Goal: Information Seeking & Learning: Learn about a topic

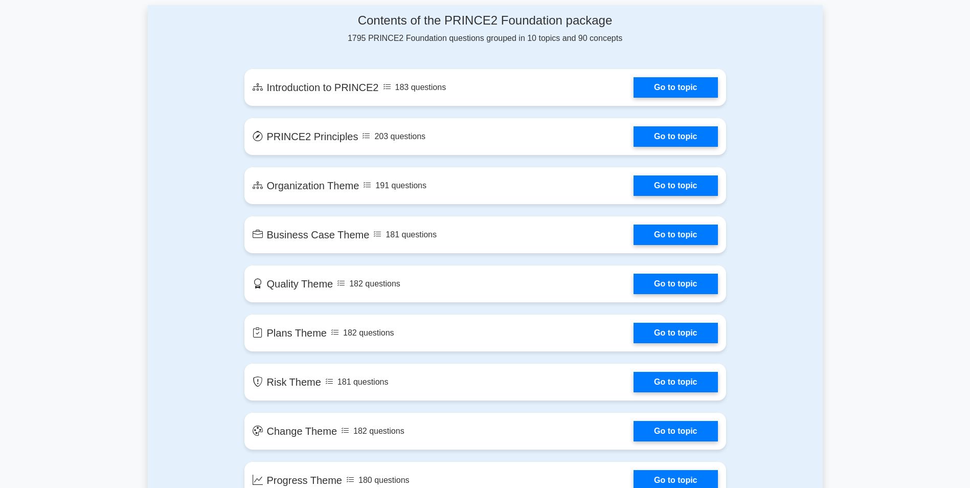
scroll to position [562, 0]
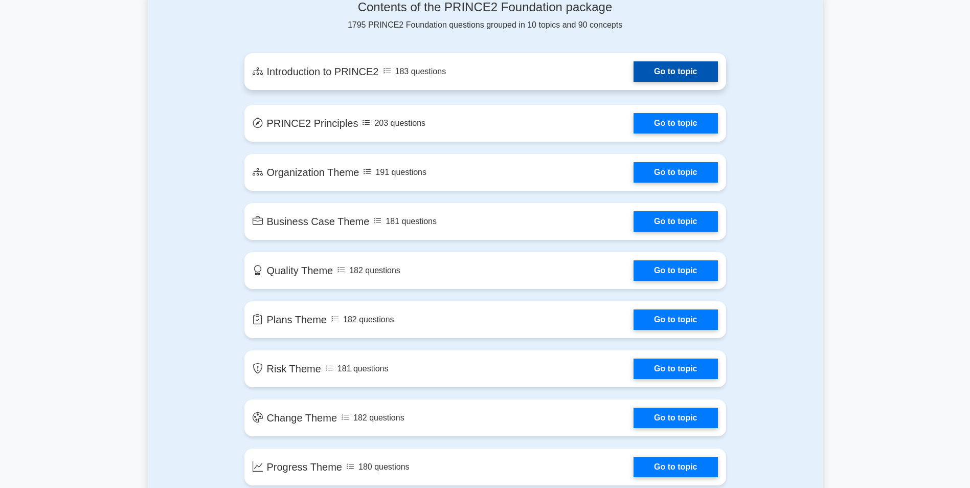
click at [667, 76] on link "Go to topic" at bounding box center [675, 71] width 84 height 20
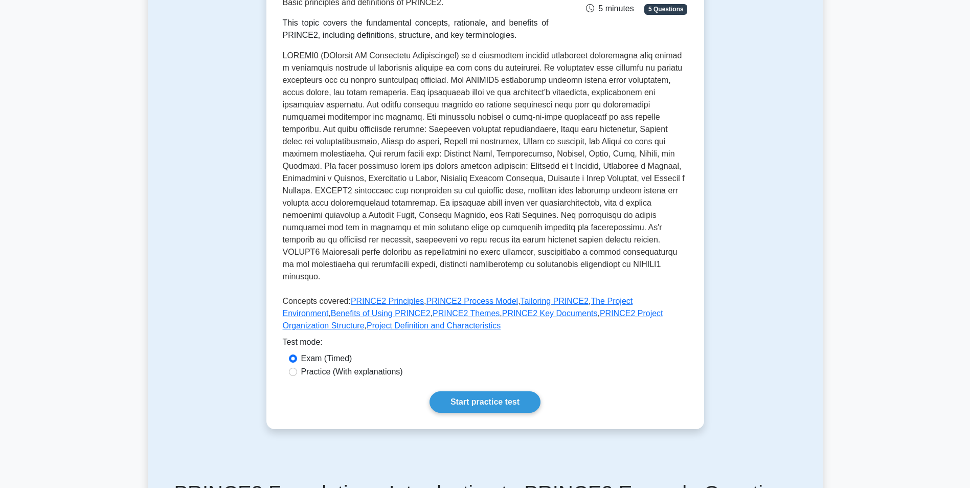
scroll to position [307, 0]
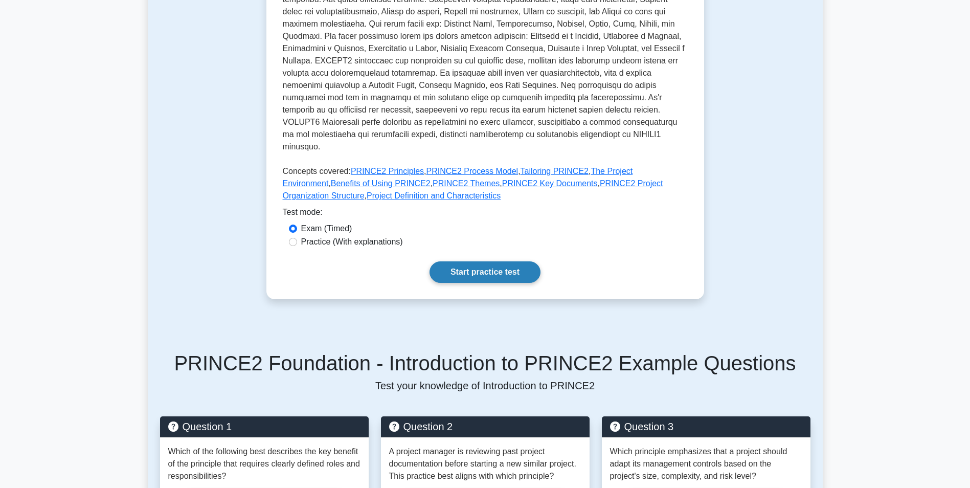
click at [487, 268] on link "Start practice test" at bounding box center [484, 271] width 111 height 21
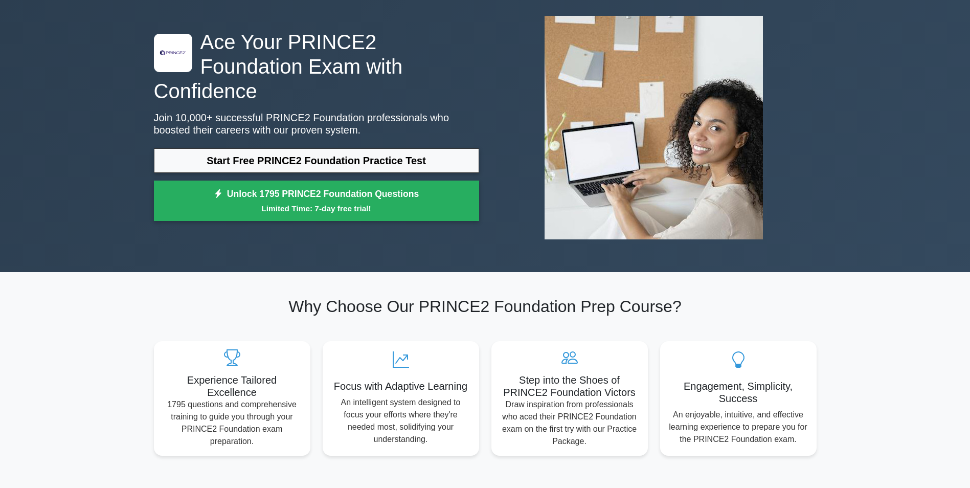
scroll to position [1, 0]
